Goal: Task Accomplishment & Management: Use online tool/utility

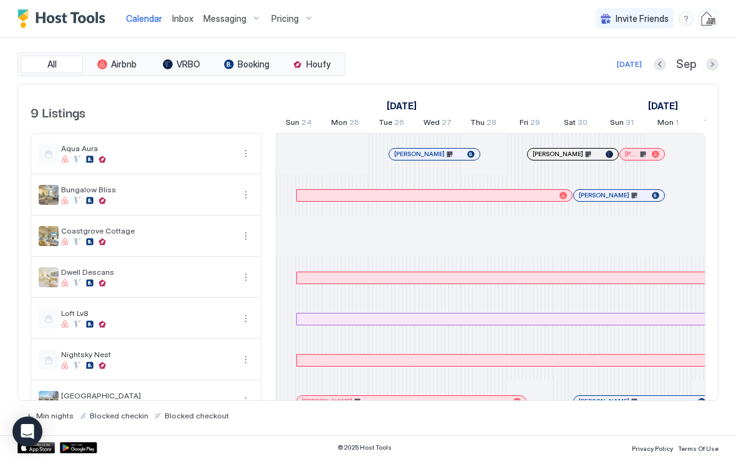
scroll to position [0, 579]
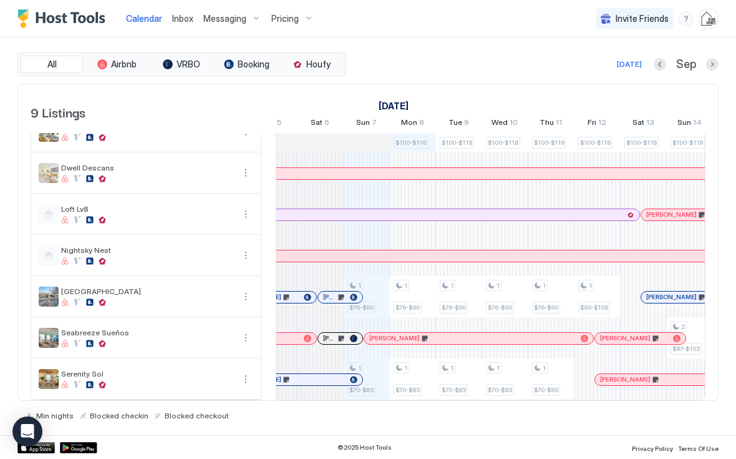
click at [185, 20] on span "Inbox" at bounding box center [182, 18] width 21 height 11
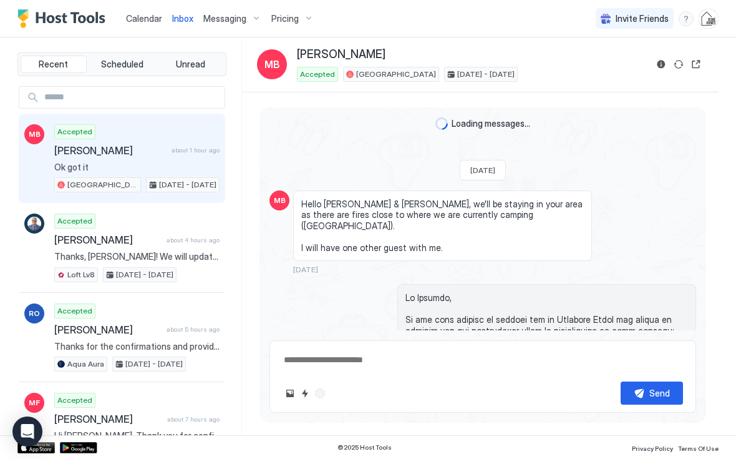
scroll to position [2045, 0]
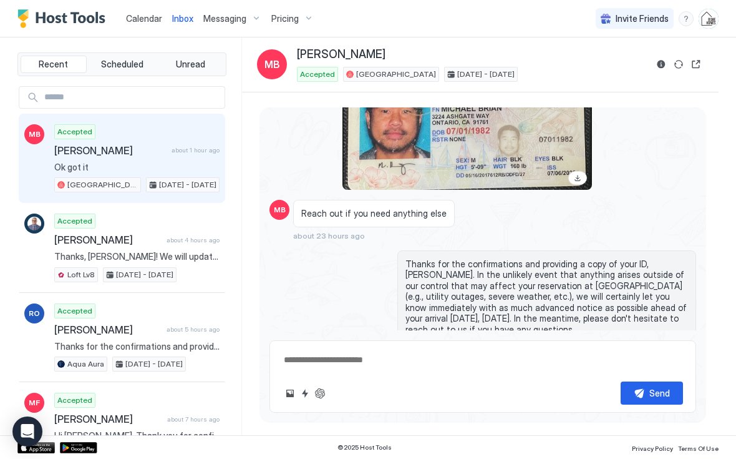
click at [145, 24] on link "Calendar" at bounding box center [144, 18] width 36 height 13
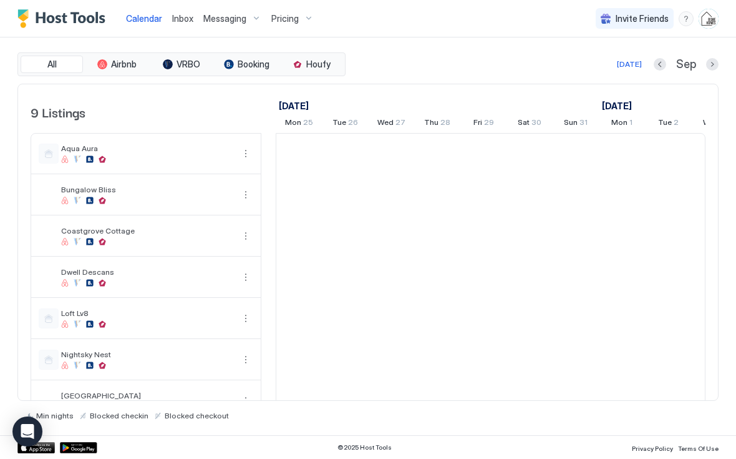
scroll to position [0, 693]
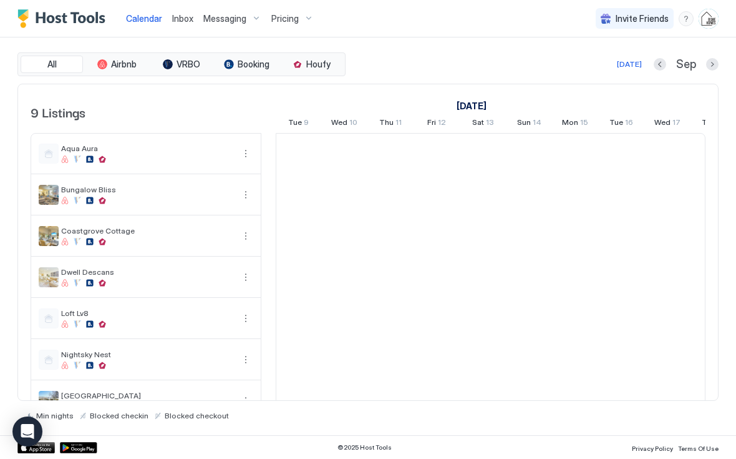
click at [292, 27] on div "Pricing" at bounding box center [292, 18] width 52 height 21
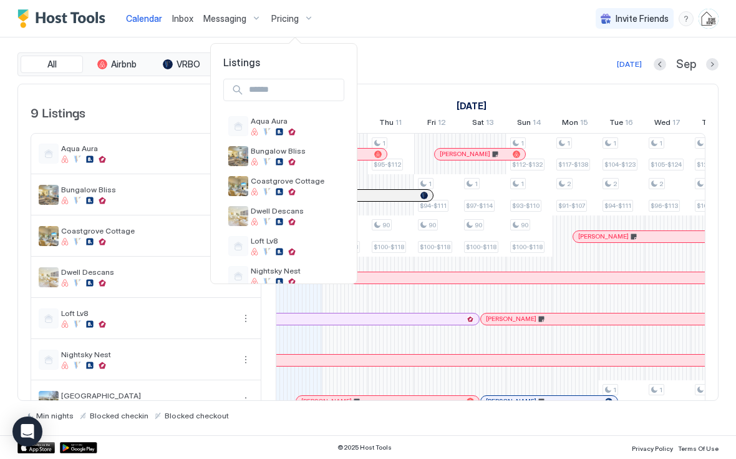
scroll to position [0, 0]
click at [246, 215] on img "listing image" at bounding box center [238, 216] width 20 height 20
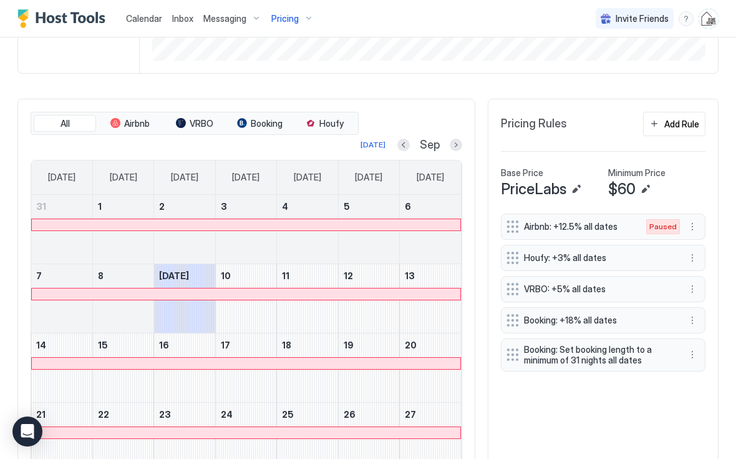
scroll to position [261, 0]
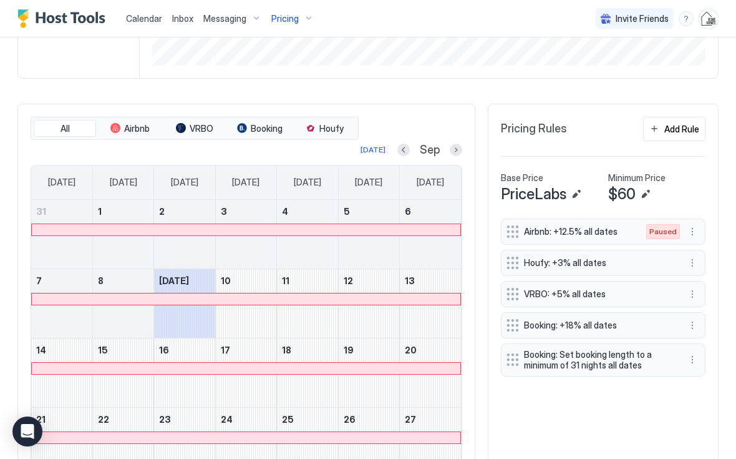
click at [458, 144] on button "Next month" at bounding box center [456, 150] width 12 height 12
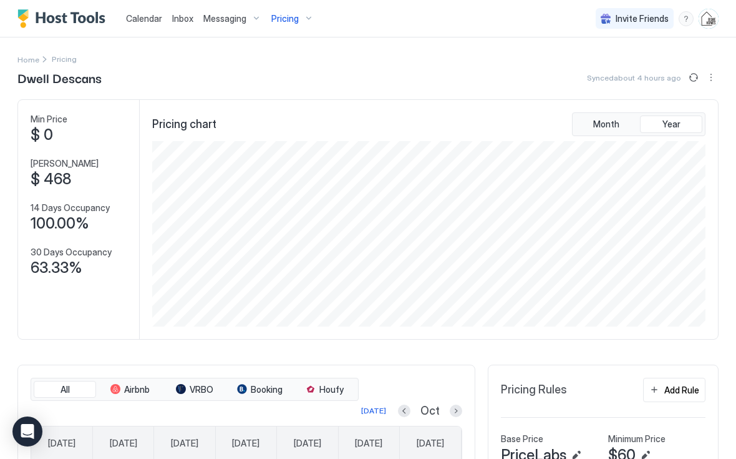
scroll to position [185, 556]
click at [618, 402] on div "Pricing Rules Add Rule" at bounding box center [603, 395] width 205 height 34
